Goal: Check status: Check status

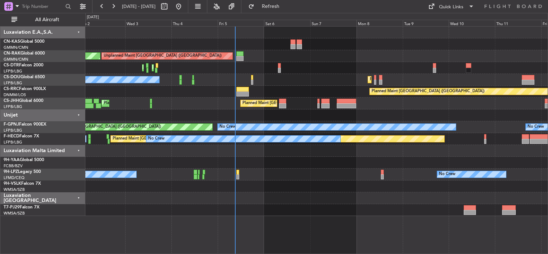
click at [193, 80] on div "Unplanned Maint [GEOGRAPHIC_DATA] ([GEOGRAPHIC_DATA]) Planned Maint [GEOGRAPHIC…" at bounding box center [316, 121] width 462 height 189
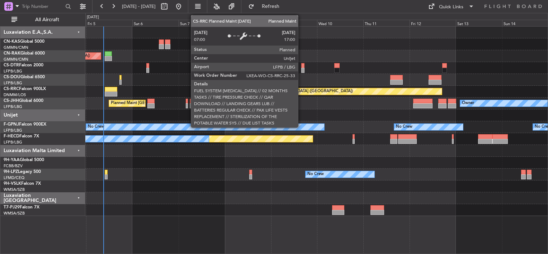
click at [153, 79] on div "Unplanned Maint [GEOGRAPHIC_DATA] ([GEOGRAPHIC_DATA]) Planned Maint [GEOGRAPHIC…" at bounding box center [316, 121] width 462 height 189
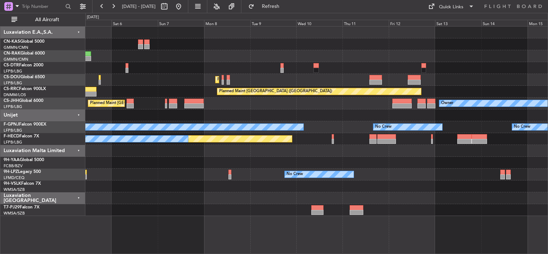
click at [399, 165] on div at bounding box center [316, 163] width 462 height 12
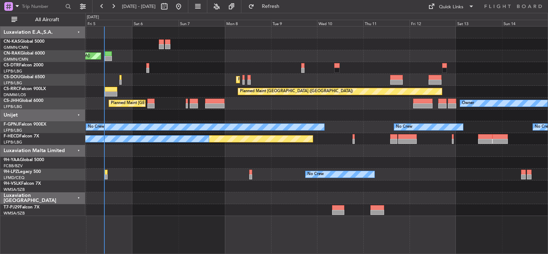
click at [171, 54] on div "Unplanned Maint [GEOGRAPHIC_DATA] ([GEOGRAPHIC_DATA]) Planned Maint [GEOGRAPHIC…" at bounding box center [316, 121] width 462 height 189
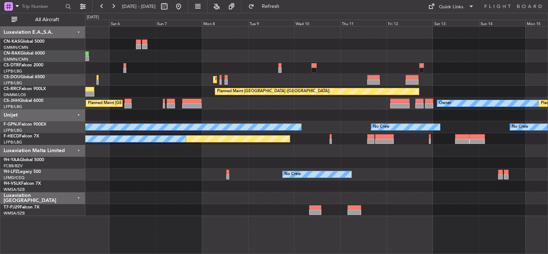
click at [3, 24] on fb-flight-board "[DATE] - [DATE] Refresh Quick Links All Aircraft Unplanned Maint [GEOGRAPHIC_DA…" at bounding box center [274, 129] width 548 height 248
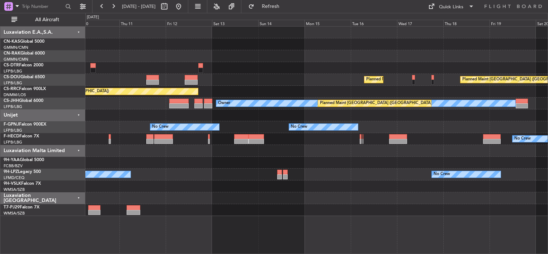
click at [387, 26] on div "Planned Maint [GEOGRAPHIC_DATA] ([GEOGRAPHIC_DATA]) Planned Maint [GEOGRAPHIC_D…" at bounding box center [274, 133] width 548 height 241
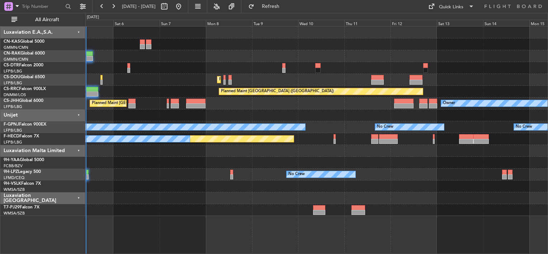
click at [357, 63] on div "Unplanned Maint [GEOGRAPHIC_DATA] ([GEOGRAPHIC_DATA]) Planned Maint [GEOGRAPHIC…" at bounding box center [316, 121] width 462 height 189
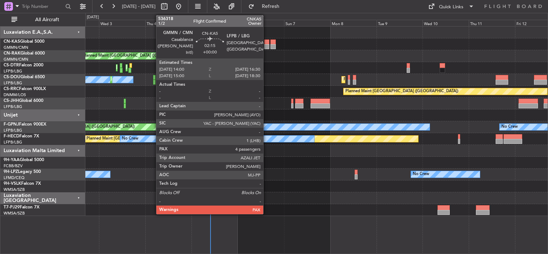
click at [266, 44] on div at bounding box center [266, 46] width 5 height 5
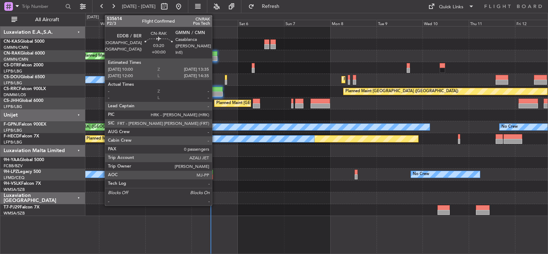
click at [215, 55] on div at bounding box center [213, 53] width 7 height 5
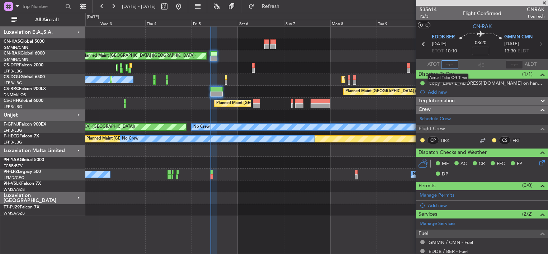
drag, startPoint x: 443, startPoint y: 64, endPoint x: 452, endPoint y: 65, distance: 9.3
click at [444, 64] on input "text" at bounding box center [449, 64] width 17 height 9
click at [327, 60] on div "Unplanned Maint [GEOGRAPHIC_DATA] ([GEOGRAPHIC_DATA]) Planned Maint [GEOGRAPHIC…" at bounding box center [316, 56] width 462 height 12
type input "09:46"
